Goal: Information Seeking & Learning: Learn about a topic

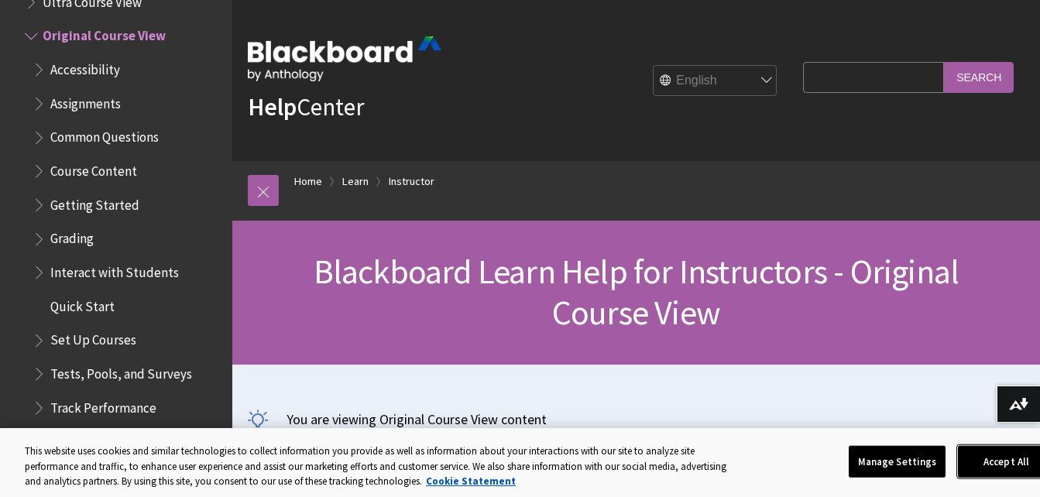
click at [1007, 467] on button "Accept All" at bounding box center [1006, 461] width 97 height 33
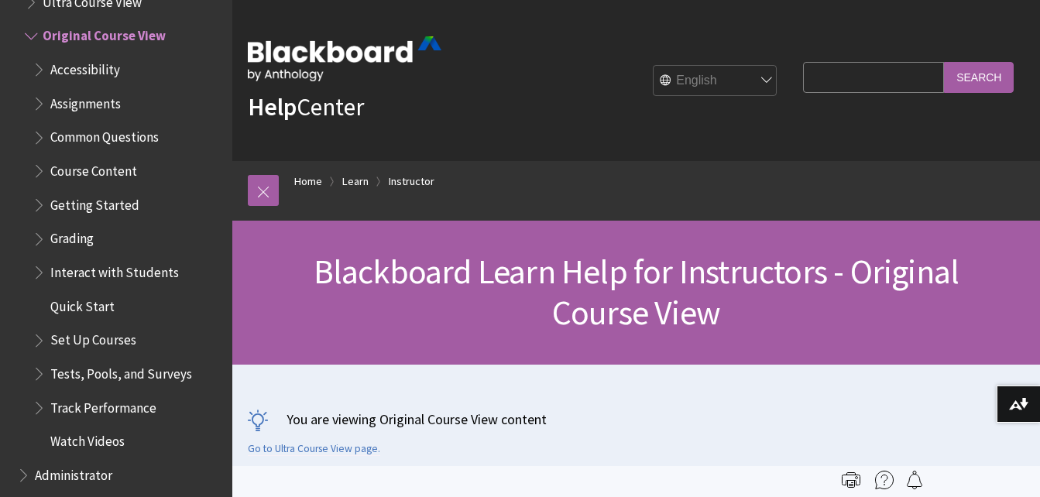
click at [88, 103] on span "Assignments" at bounding box center [85, 101] width 70 height 21
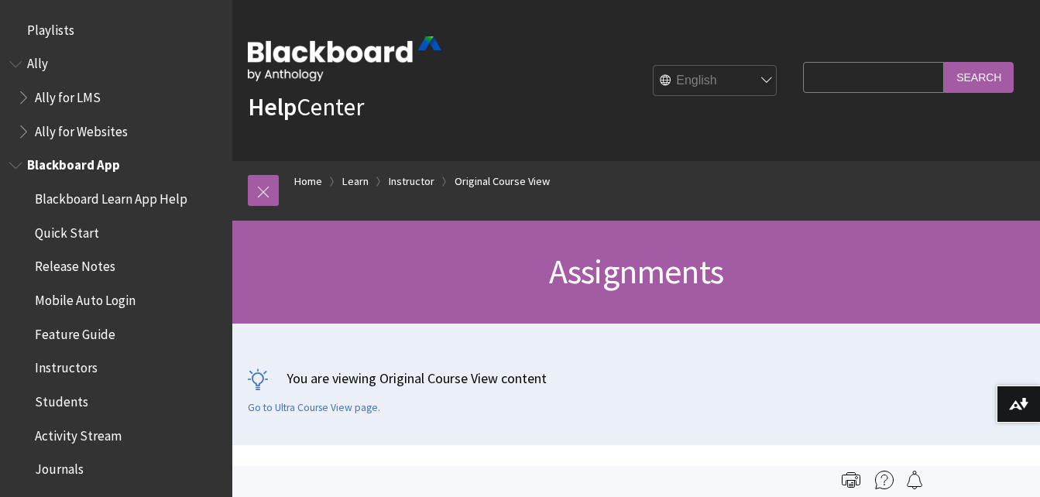
click at [78, 365] on span "Instructors" at bounding box center [66, 365] width 63 height 21
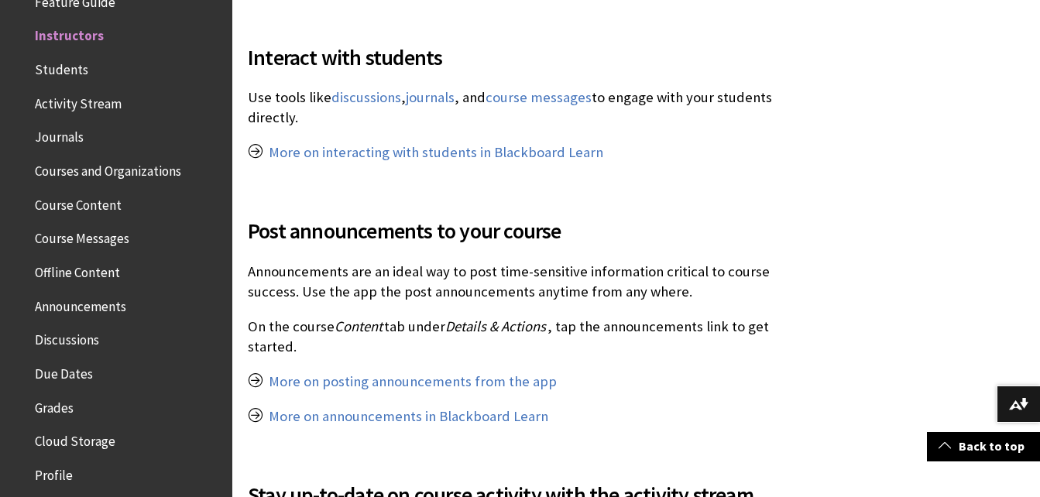
scroll to position [1299, 0]
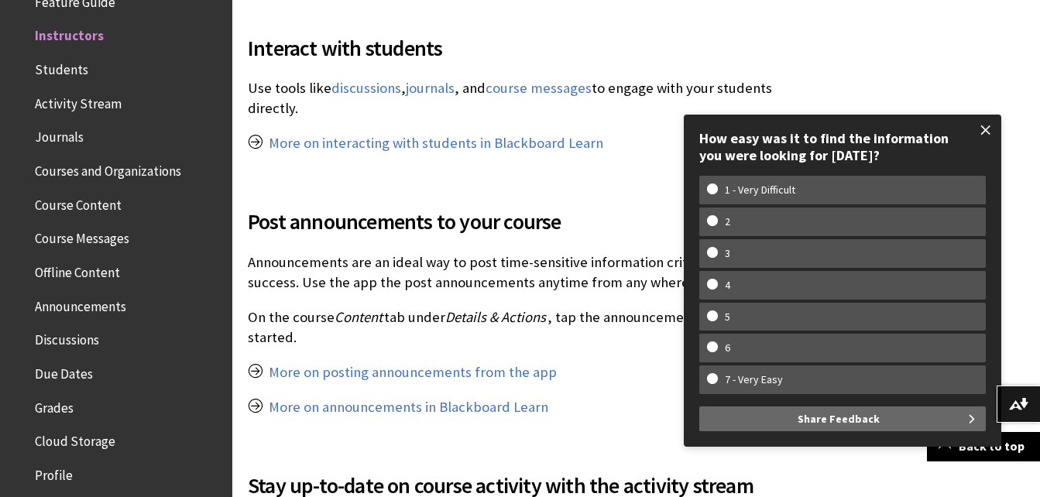
click at [980, 131] on span at bounding box center [986, 130] width 33 height 33
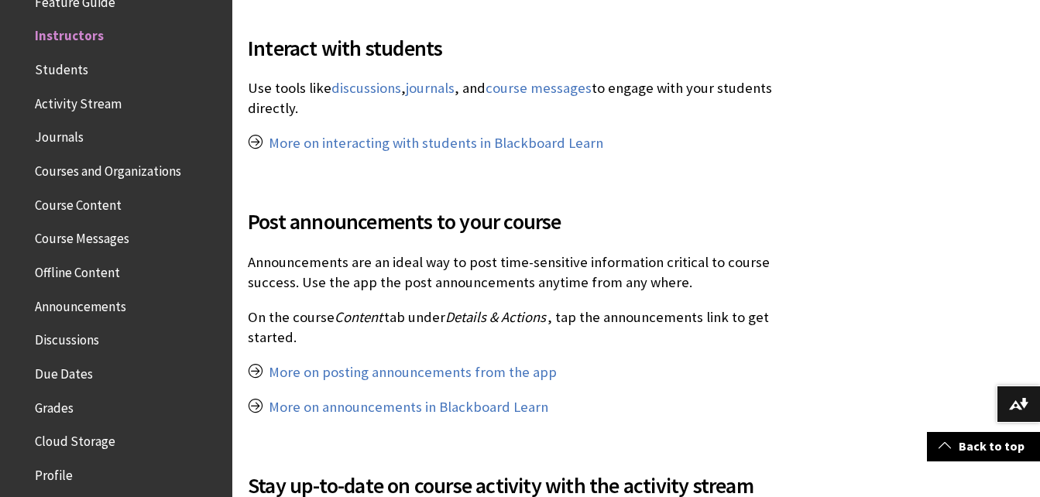
click at [53, 407] on span "Grades" at bounding box center [54, 405] width 39 height 21
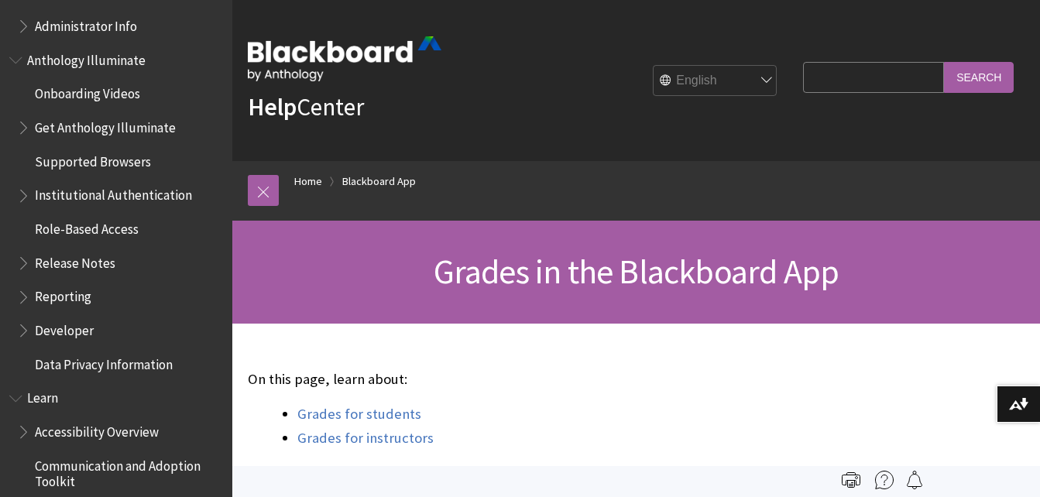
scroll to position [964, 0]
